Goal: Task Accomplishment & Management: Use online tool/utility

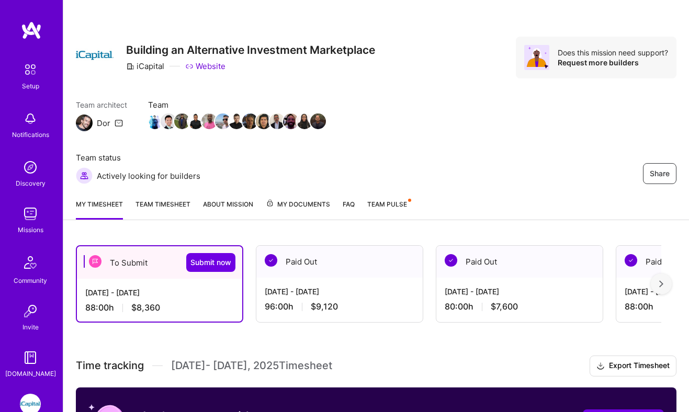
scroll to position [283, 0]
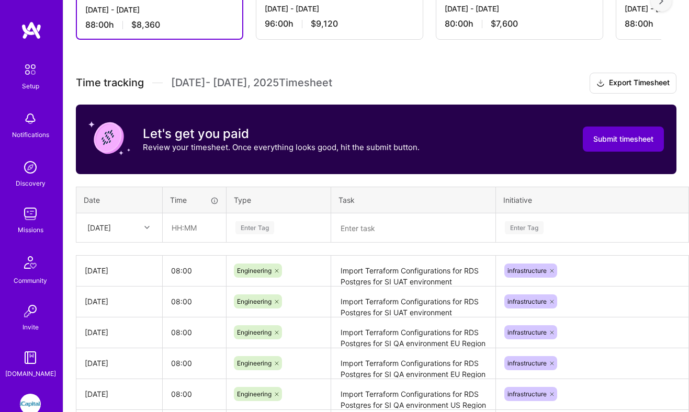
click at [633, 139] on span "Submit timesheet" at bounding box center [624, 139] width 60 height 10
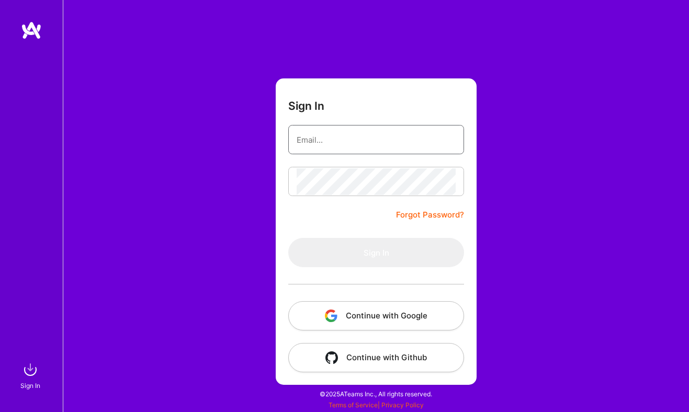
click at [321, 149] on input "email" at bounding box center [376, 140] width 159 height 27
type input "[EMAIL_ADDRESS][DOMAIN_NAME]"
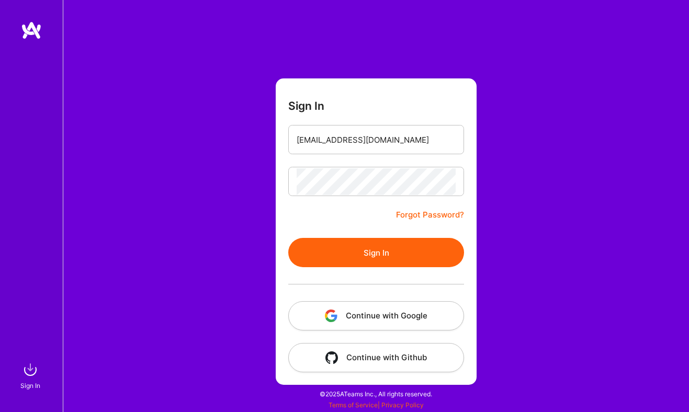
click at [344, 261] on button "Sign In" at bounding box center [376, 252] width 176 height 29
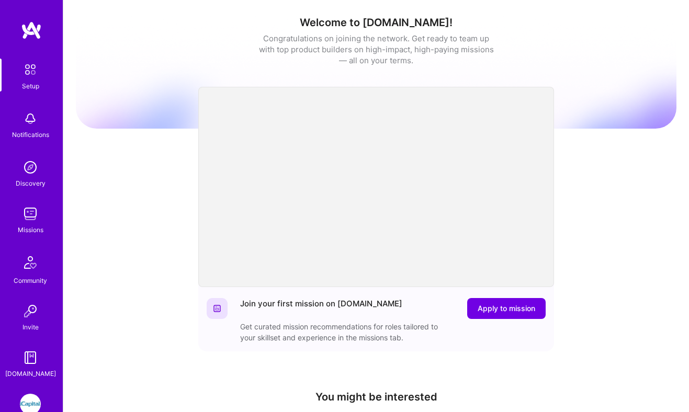
click at [21, 410] on img at bounding box center [30, 404] width 21 height 21
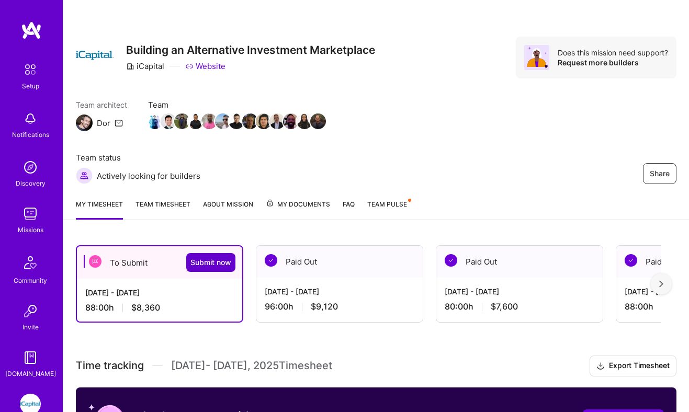
click at [209, 265] on span "Submit now" at bounding box center [211, 263] width 41 height 10
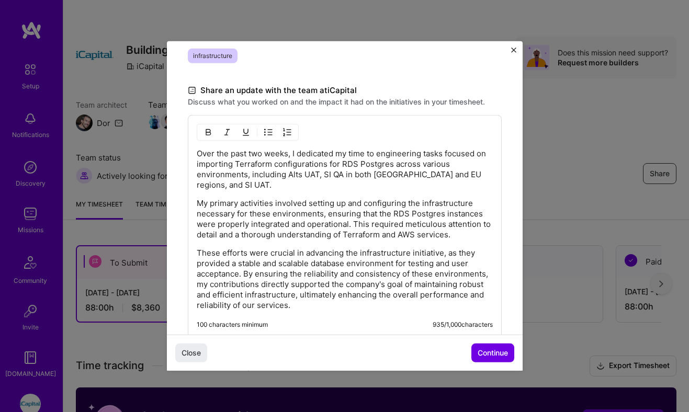
scroll to position [325, 0]
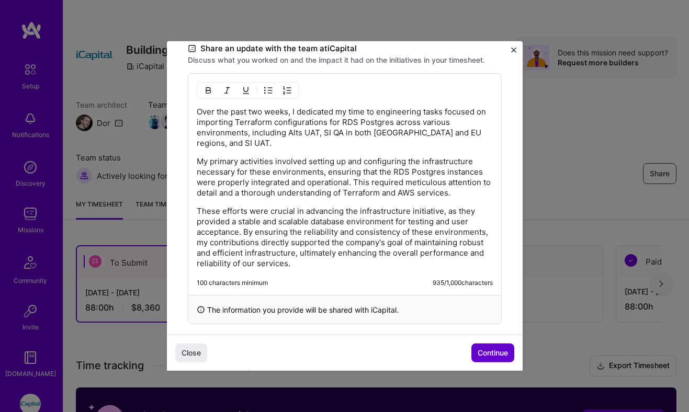
click at [487, 360] on button "Continue" at bounding box center [493, 353] width 43 height 19
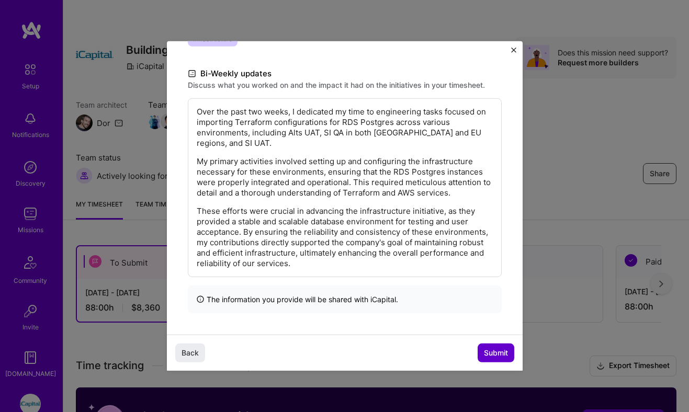
scroll to position [184, 0]
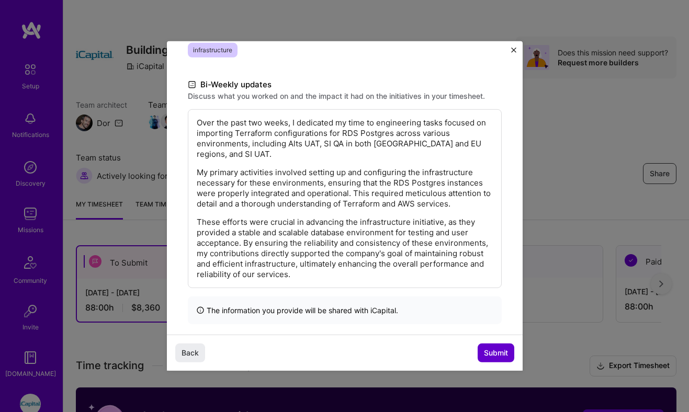
click at [484, 356] on span "Submit" at bounding box center [496, 353] width 24 height 10
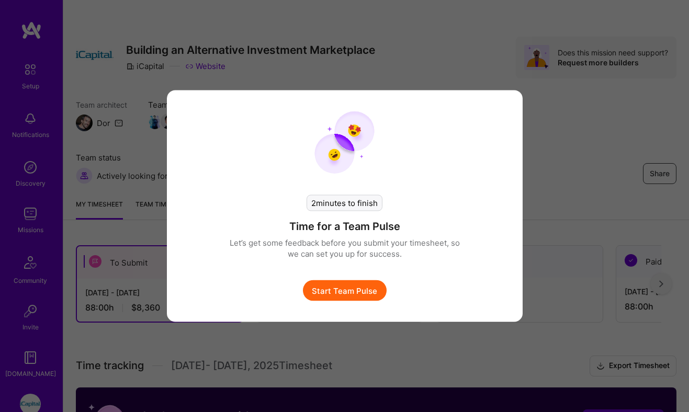
click at [363, 286] on button "Start Team Pulse" at bounding box center [345, 291] width 84 height 21
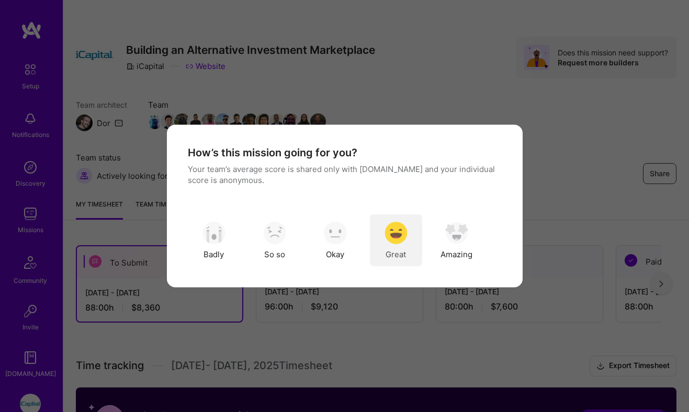
click at [403, 235] on img "modal" at bounding box center [396, 232] width 23 height 23
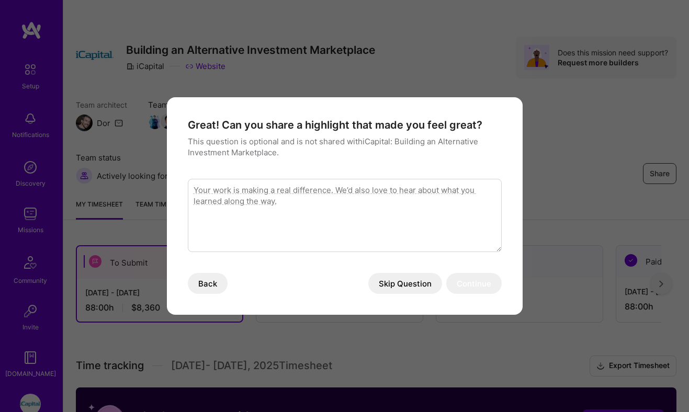
click at [425, 286] on button "Skip Question" at bounding box center [405, 283] width 74 height 21
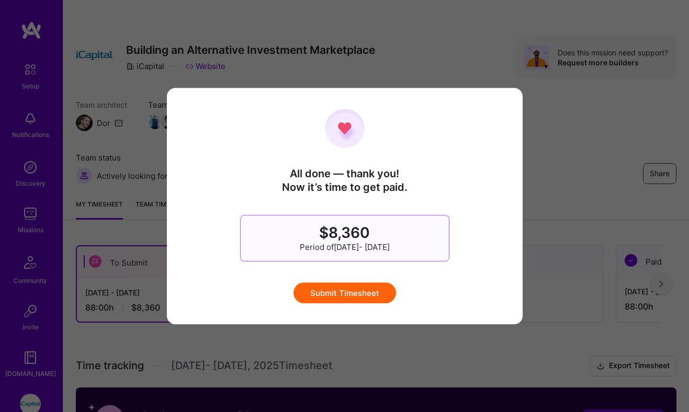
click at [342, 300] on button "Submit Timesheet" at bounding box center [345, 293] width 103 height 21
